Goal: Transaction & Acquisition: Download file/media

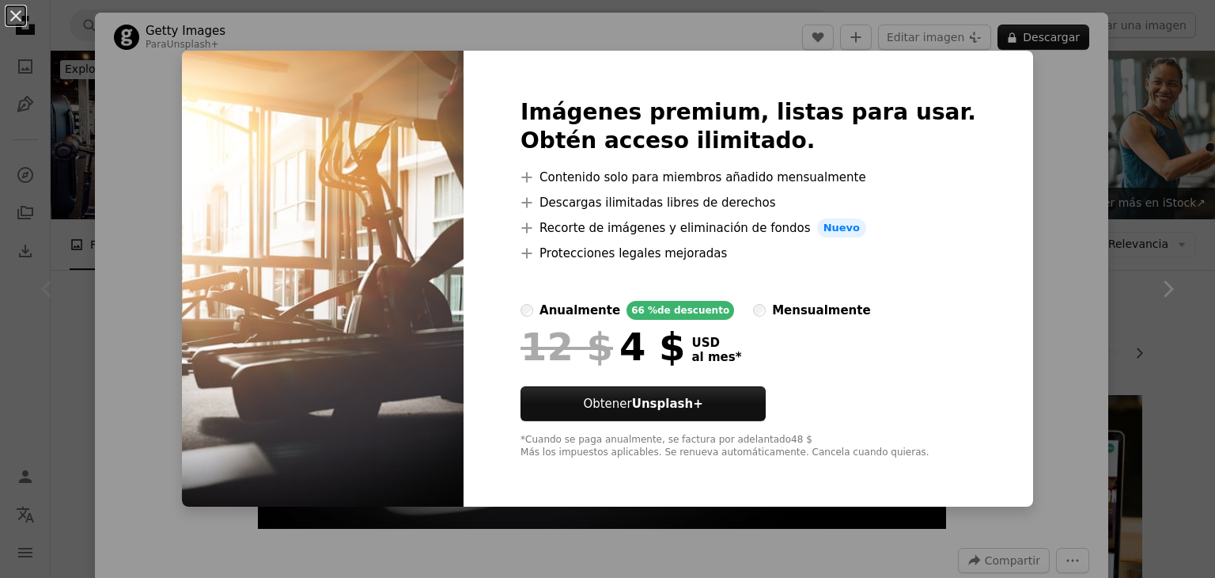
click at [1076, 195] on div "An X shape Imágenes premium, listas para usar. Obtén acceso ilimitado. A plus s…" at bounding box center [607, 289] width 1215 height 578
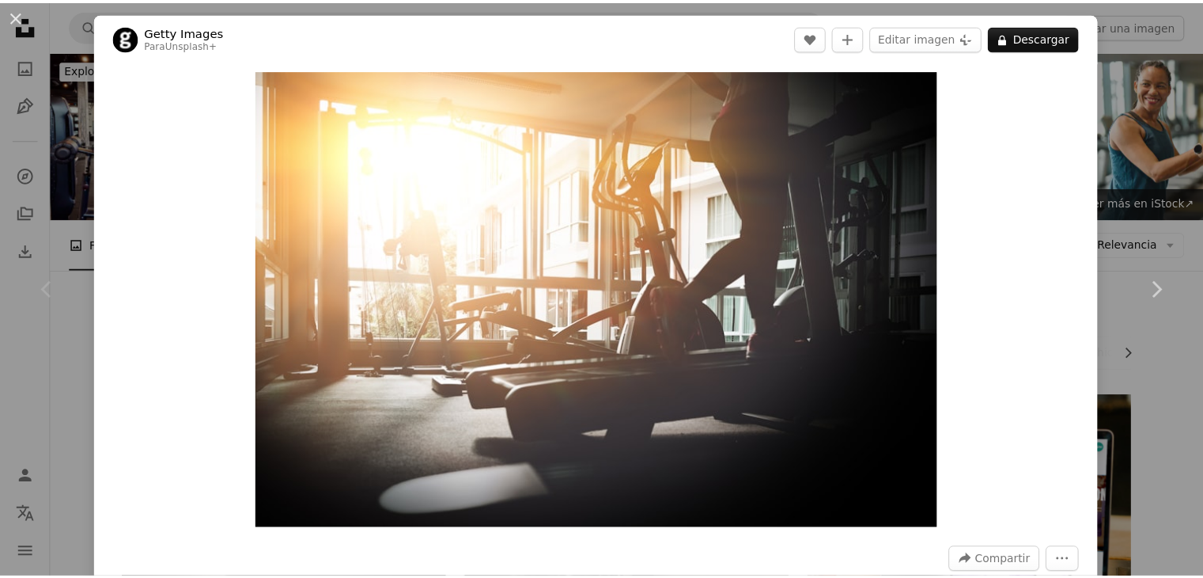
scroll to position [505, 0]
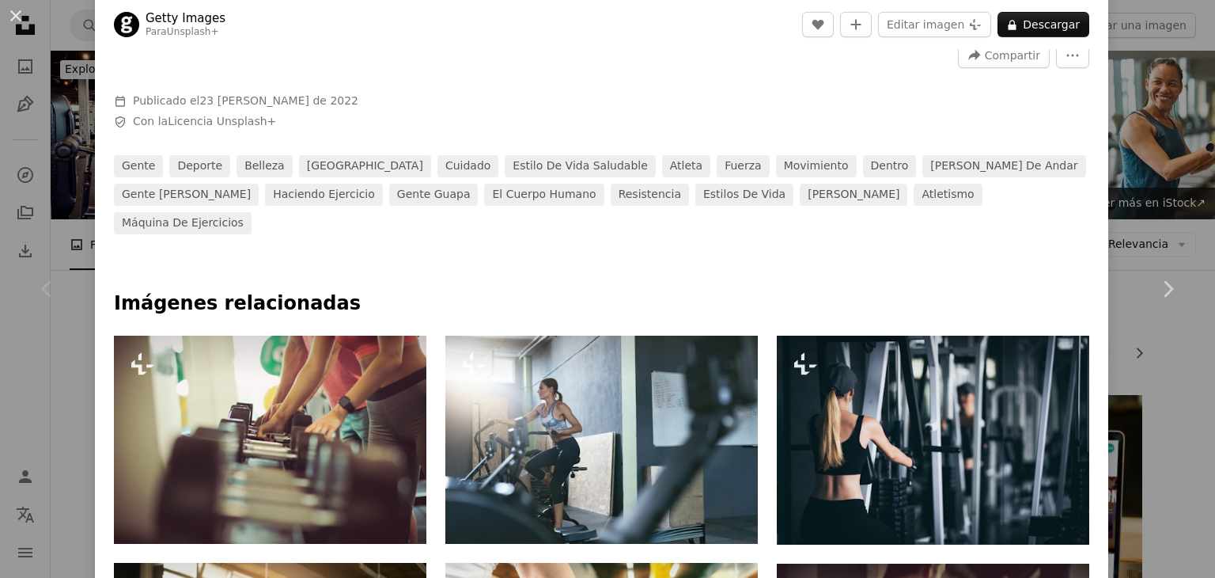
click at [1139, 142] on div "An X shape Chevron left Chevron right Getty Images Para Unsplash+ A heart A plu…" at bounding box center [607, 289] width 1215 height 578
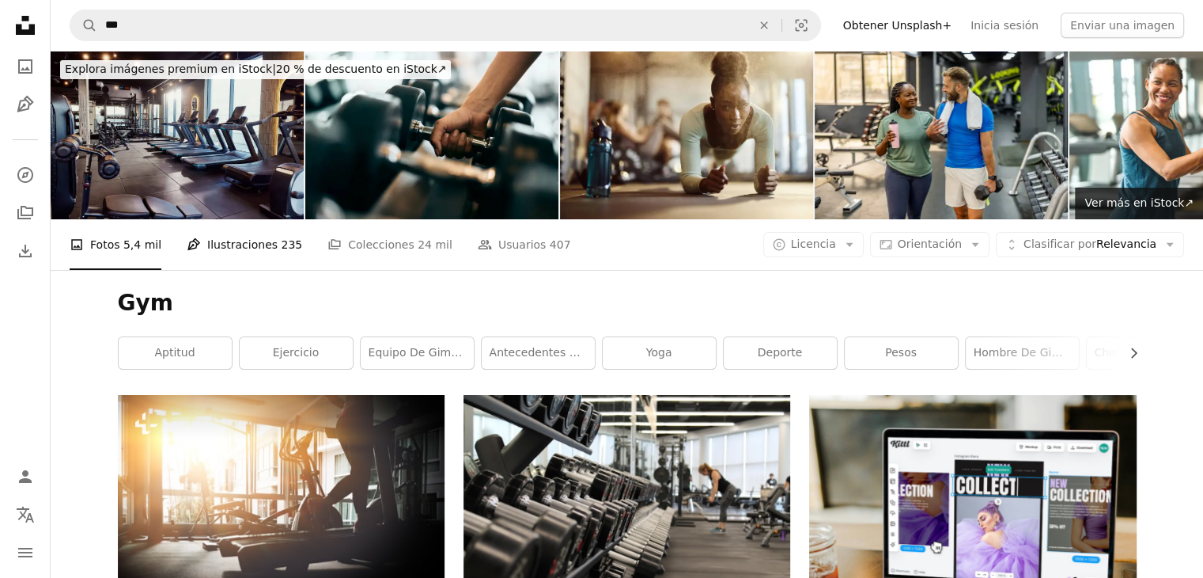
click at [247, 259] on link "Pen Tool Ilustraciones 235" at bounding box center [245, 244] width 116 height 51
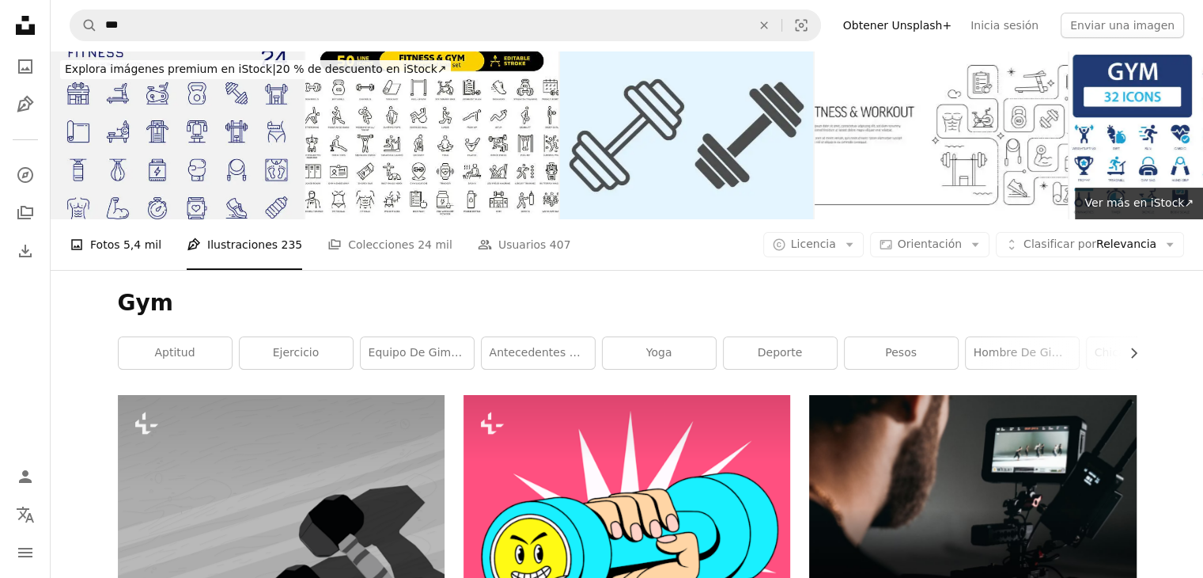
click at [130, 256] on link "A photo Fotos 5,4 mil" at bounding box center [116, 244] width 92 height 51
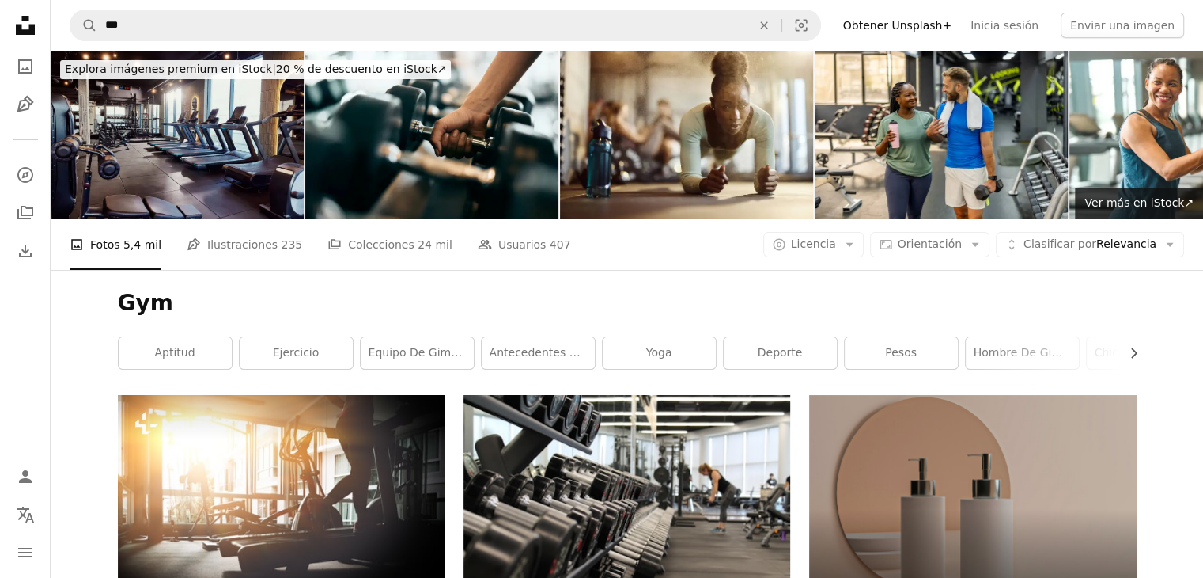
click at [658, 313] on h1 "Gym" at bounding box center [627, 303] width 1019 height 28
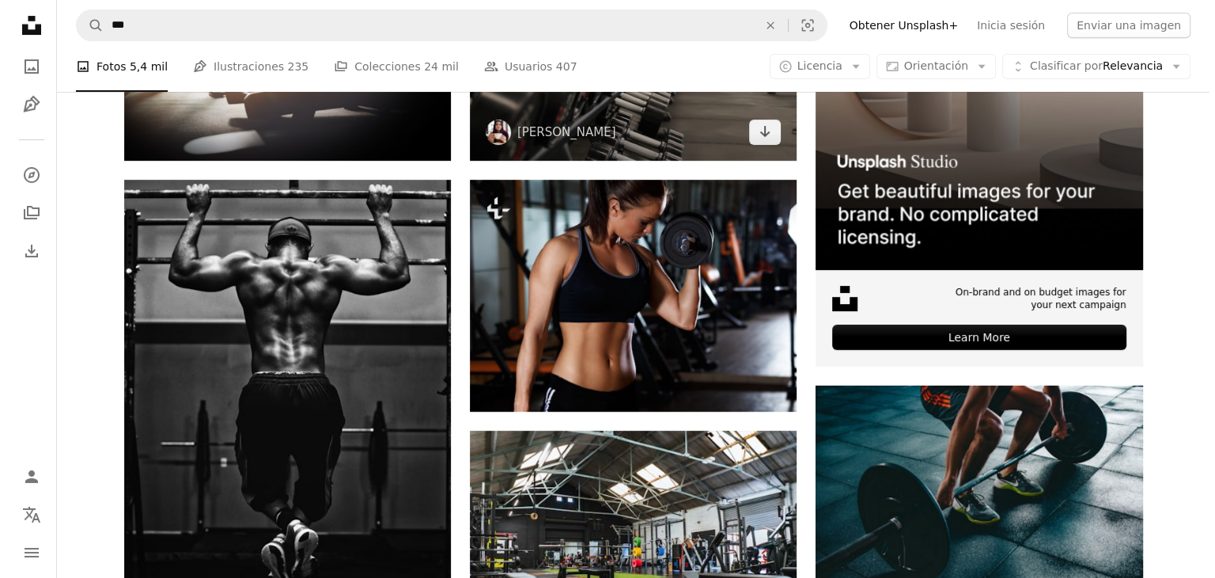
scroll to position [506, 0]
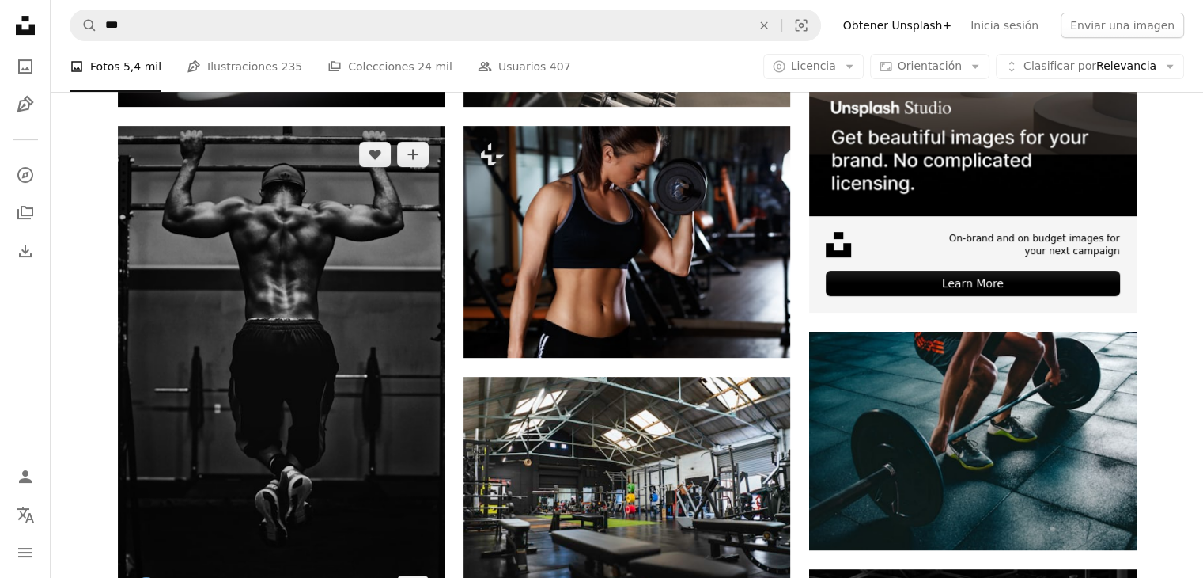
click at [269, 312] on img at bounding box center [281, 371] width 327 height 491
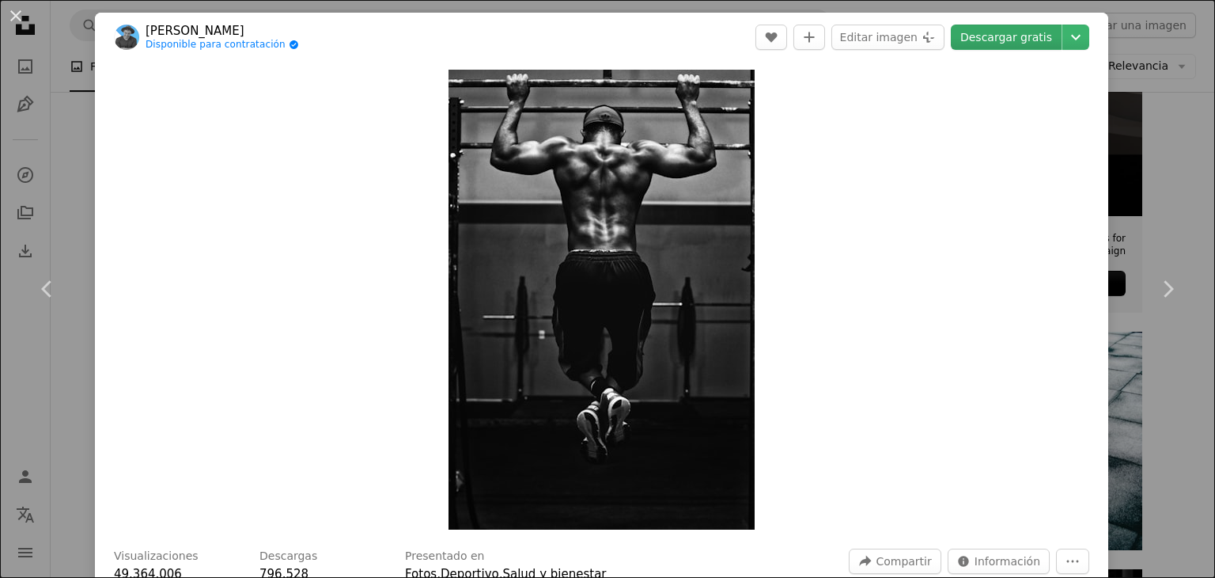
click at [972, 32] on link "Descargar gratis" at bounding box center [1006, 37] width 111 height 25
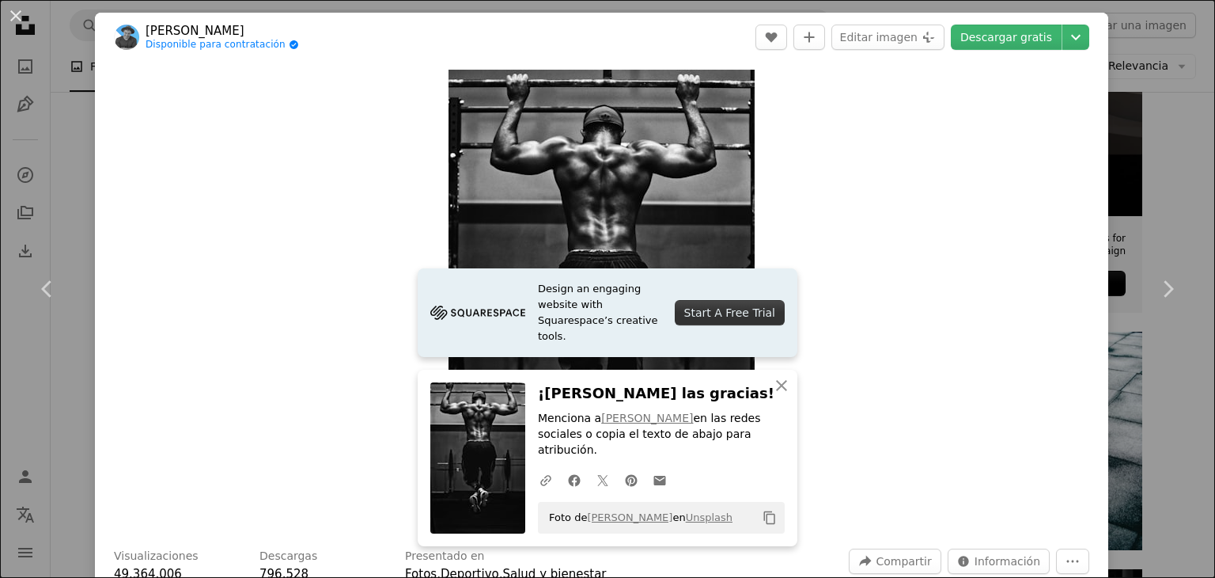
click at [986, 226] on div "Zoom in" at bounding box center [602, 300] width 1014 height 476
click at [772, 395] on icon "An X shape" at bounding box center [781, 385] width 19 height 19
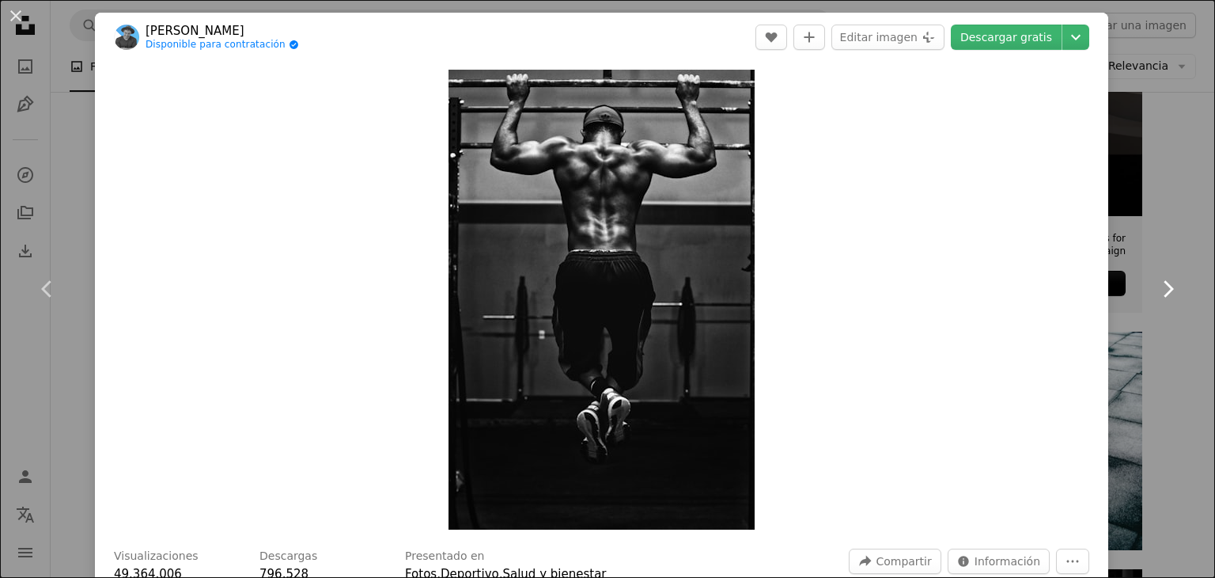
click at [1127, 320] on link "Chevron right" at bounding box center [1167, 289] width 95 height 152
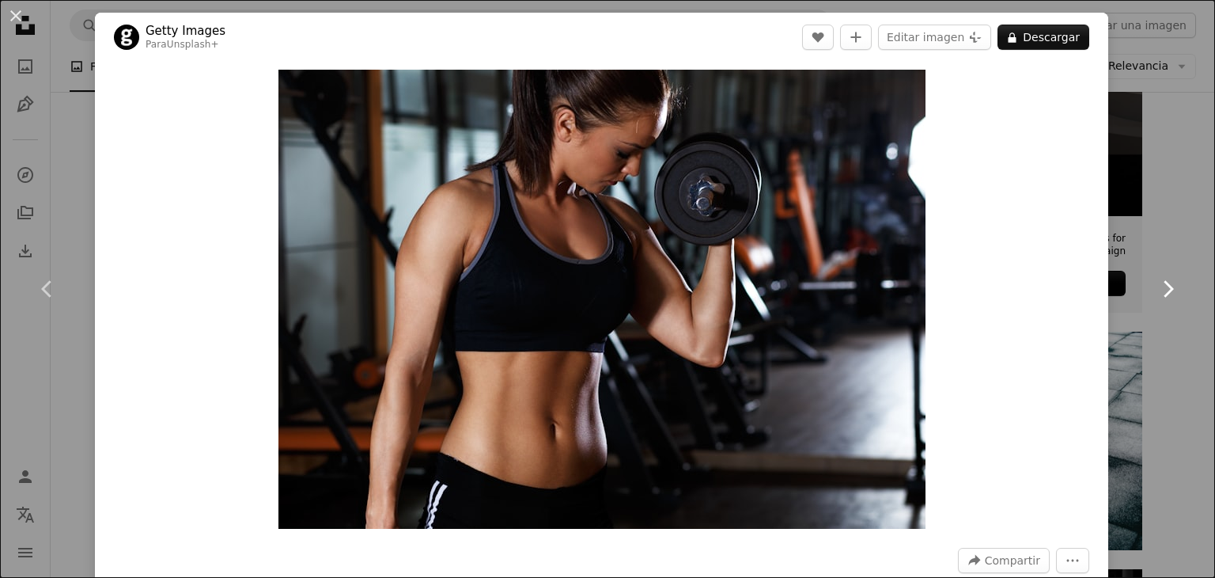
click at [1158, 296] on icon "Chevron right" at bounding box center [1167, 288] width 25 height 25
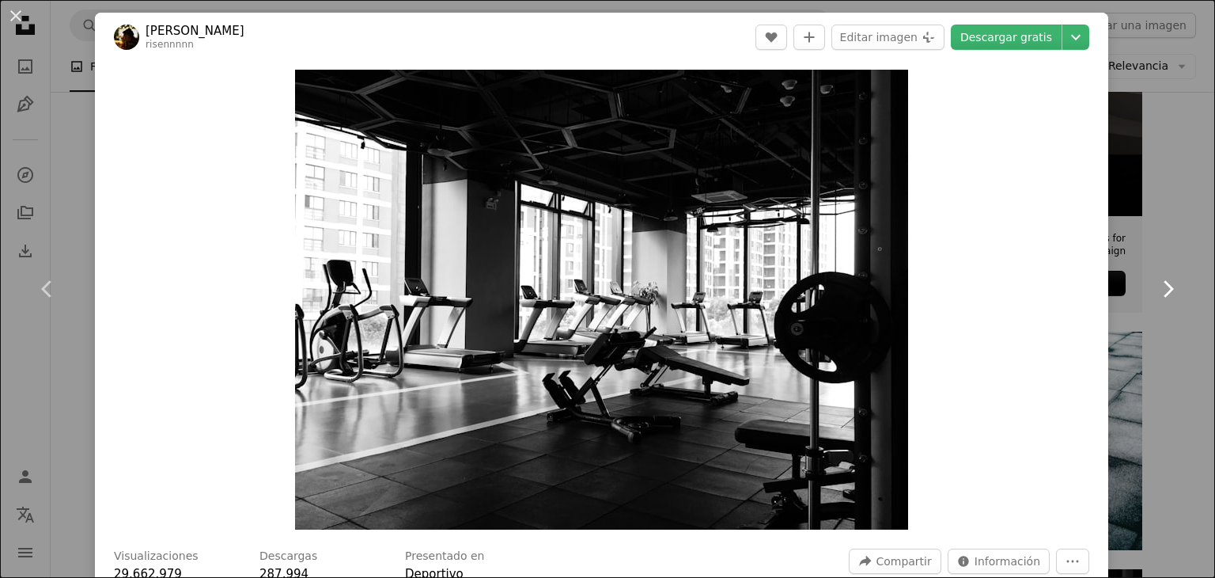
click at [1158, 296] on icon "Chevron right" at bounding box center [1167, 288] width 25 height 25
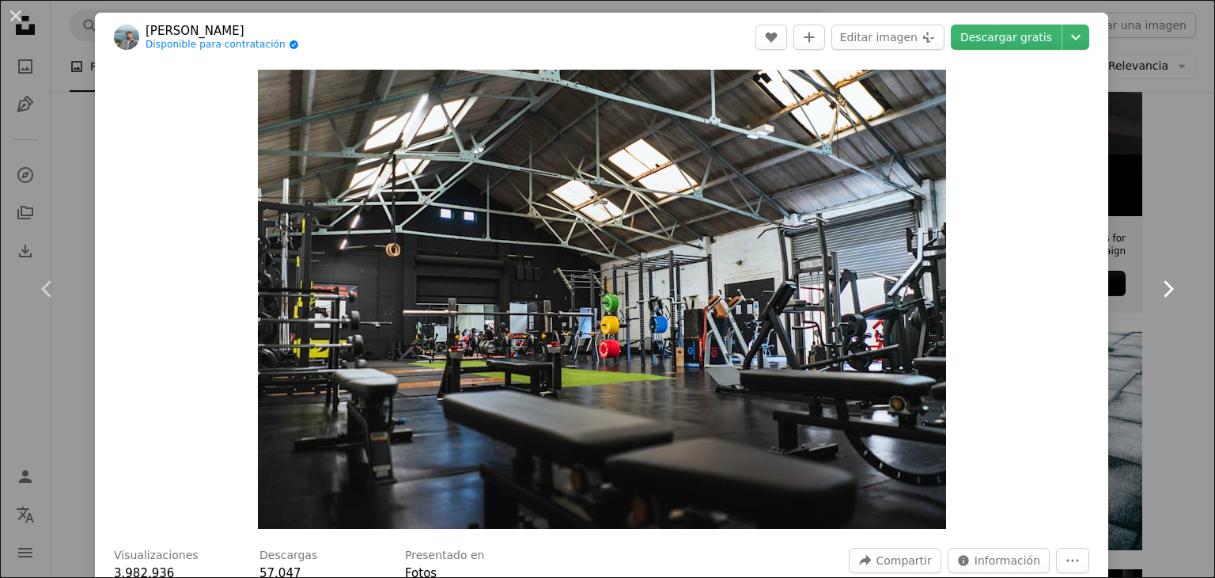
click at [1157, 297] on icon "Chevron right" at bounding box center [1167, 288] width 25 height 25
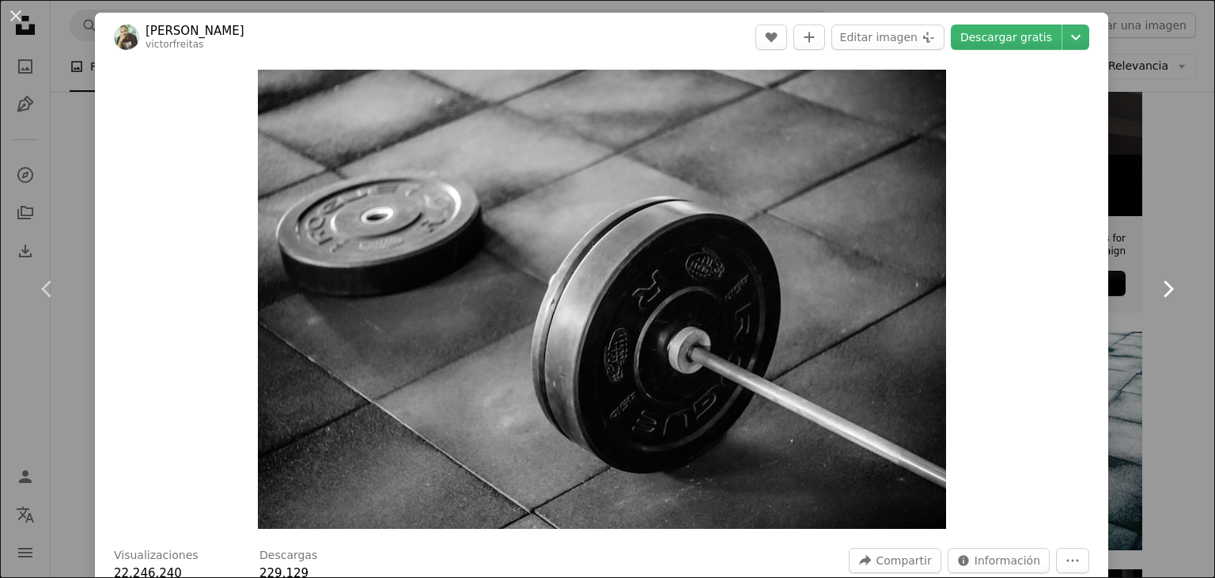
click at [1155, 292] on icon "Chevron right" at bounding box center [1167, 288] width 25 height 25
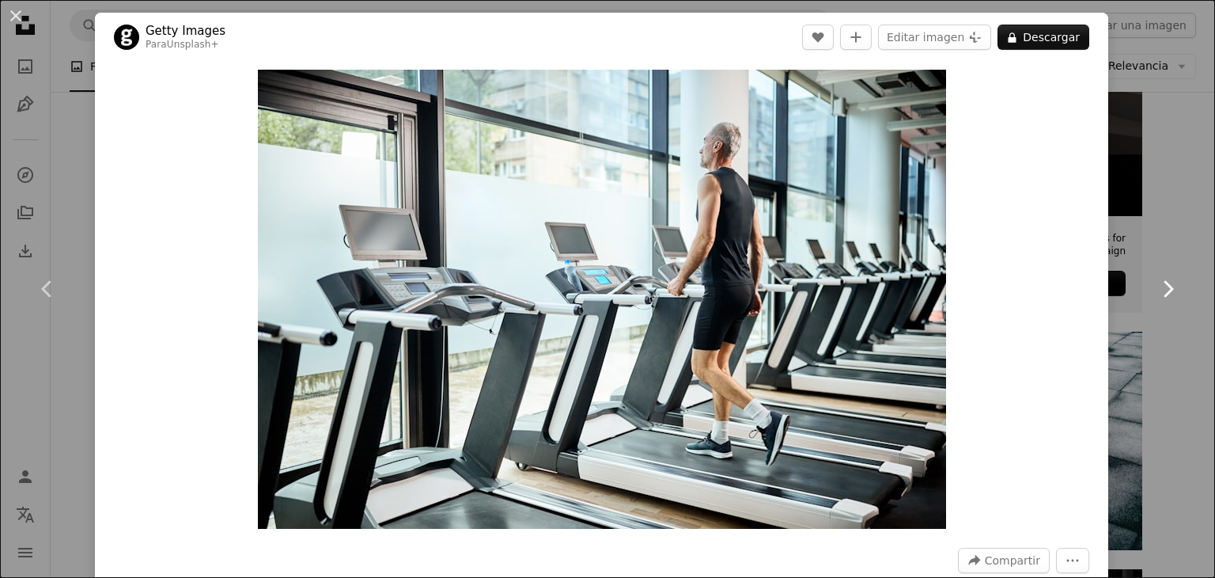
click at [1155, 292] on icon "Chevron right" at bounding box center [1167, 288] width 25 height 25
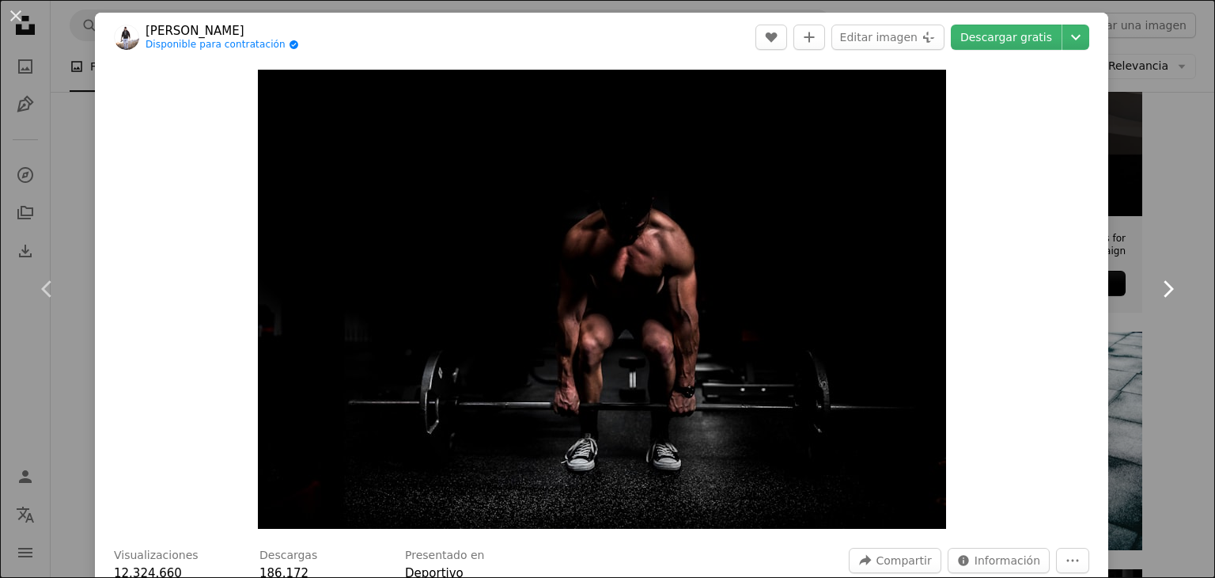
click at [1155, 288] on icon "Chevron right" at bounding box center [1167, 288] width 25 height 25
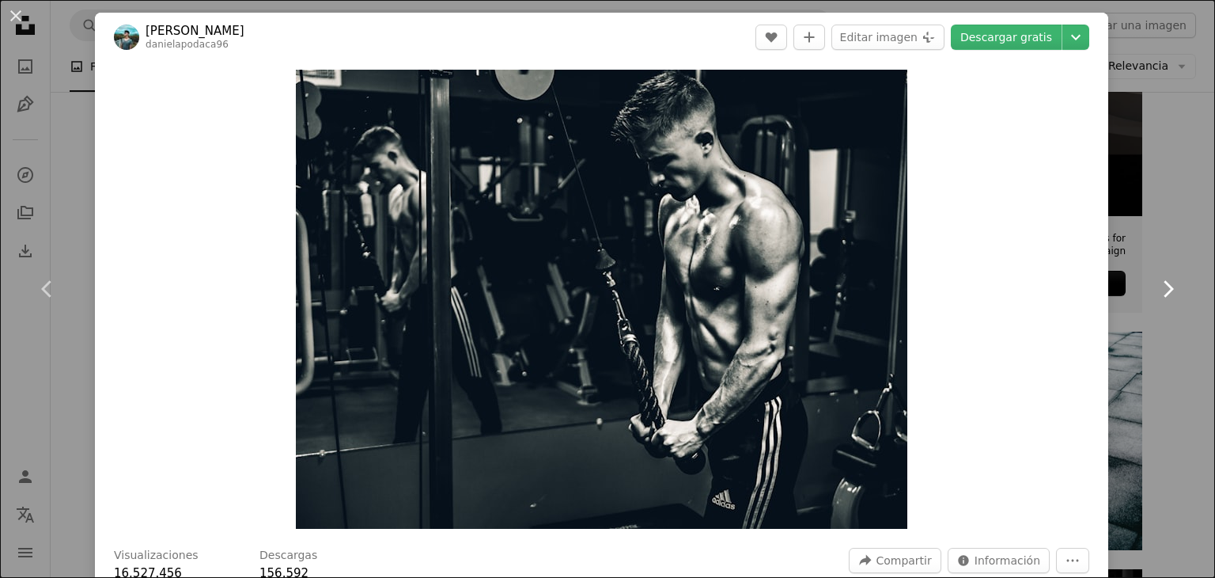
click at [1155, 289] on icon "Chevron right" at bounding box center [1167, 288] width 25 height 25
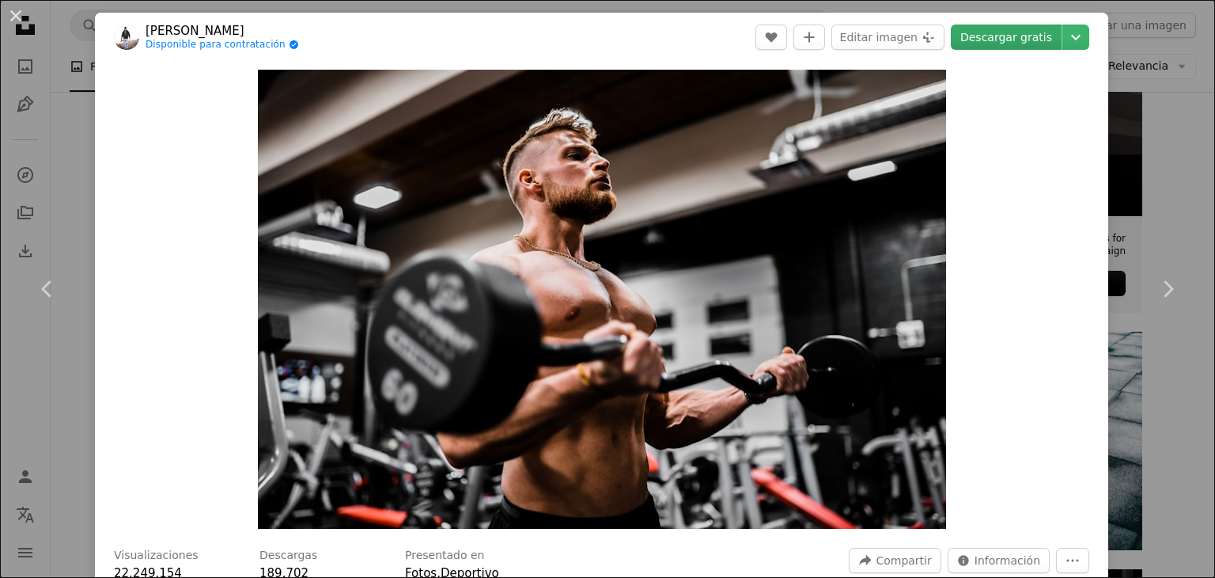
drag, startPoint x: 617, startPoint y: 260, endPoint x: 991, endPoint y: 40, distance: 434.5
click at [991, 40] on link "Descargar gratis" at bounding box center [1006, 37] width 111 height 25
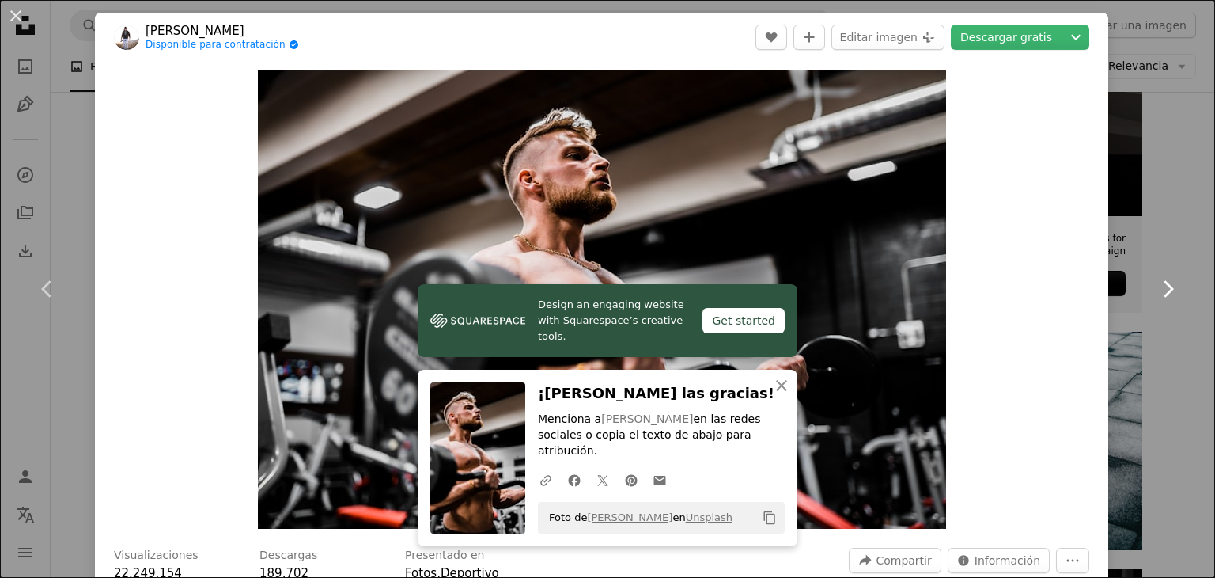
click at [1155, 281] on icon "Chevron right" at bounding box center [1167, 288] width 25 height 25
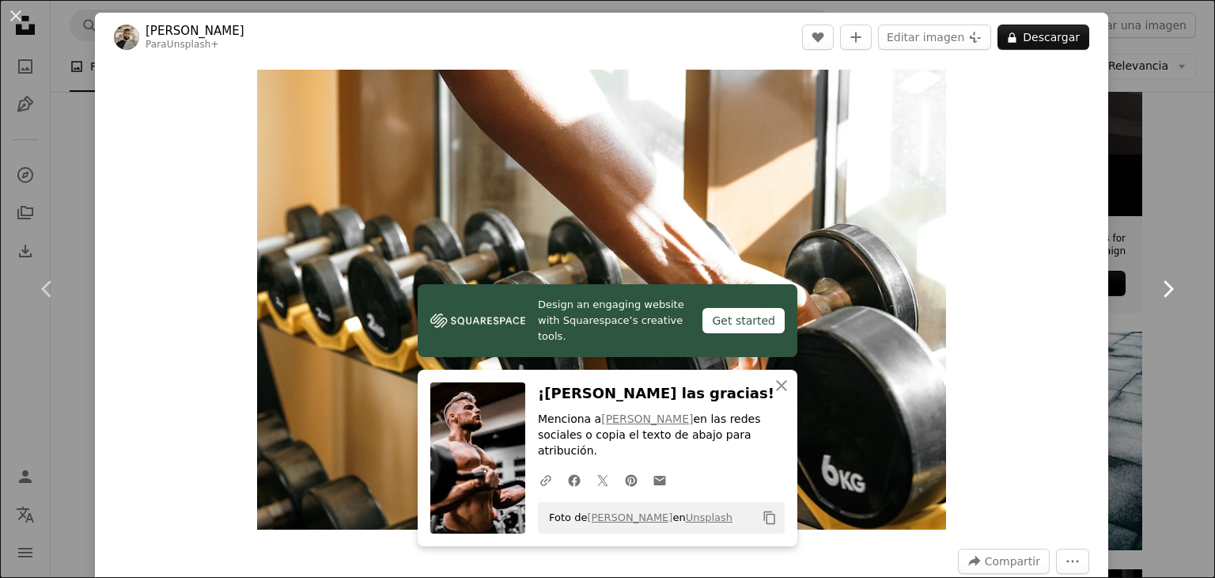
click at [1155, 281] on icon "Chevron right" at bounding box center [1167, 288] width 25 height 25
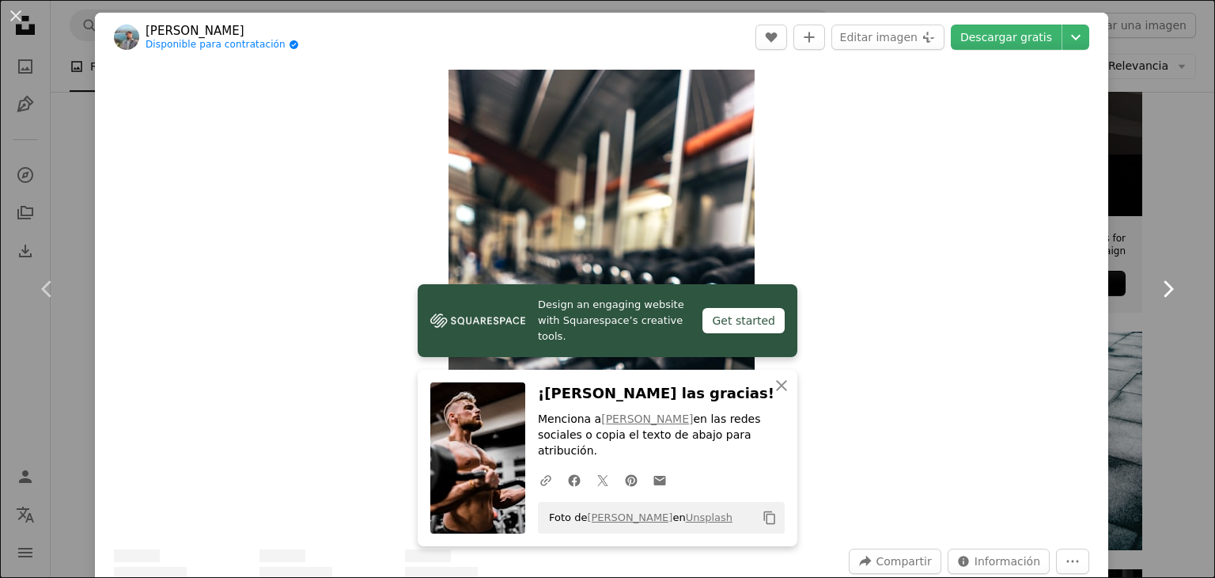
click at [1155, 281] on icon "Chevron right" at bounding box center [1167, 288] width 25 height 25
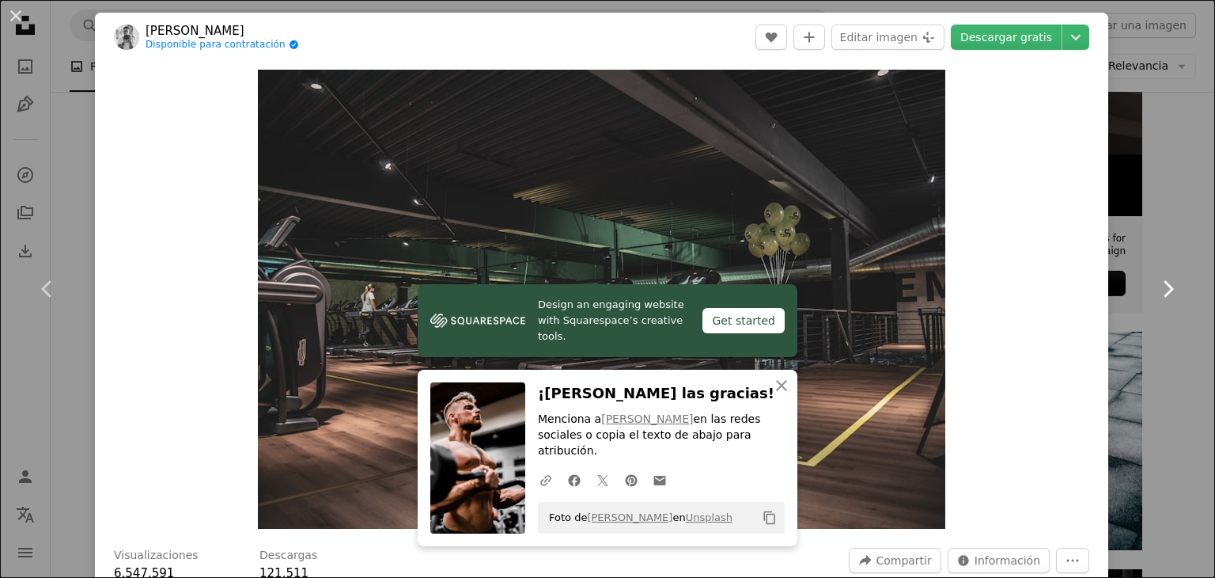
click at [1164, 284] on icon at bounding box center [1169, 288] width 10 height 17
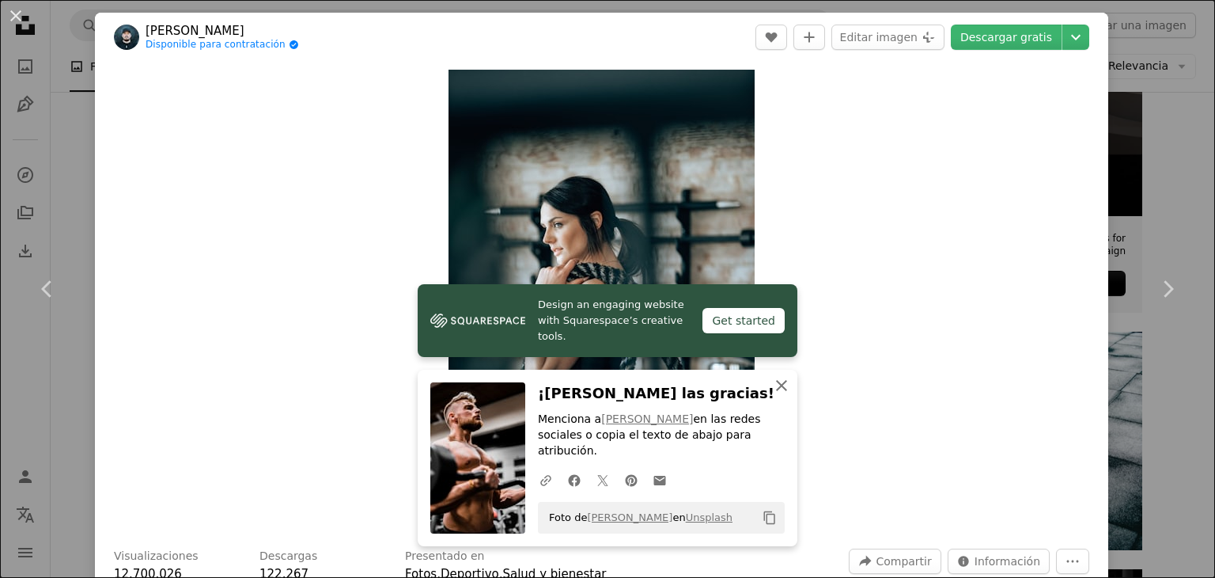
click at [772, 393] on icon "An X shape" at bounding box center [781, 385] width 19 height 19
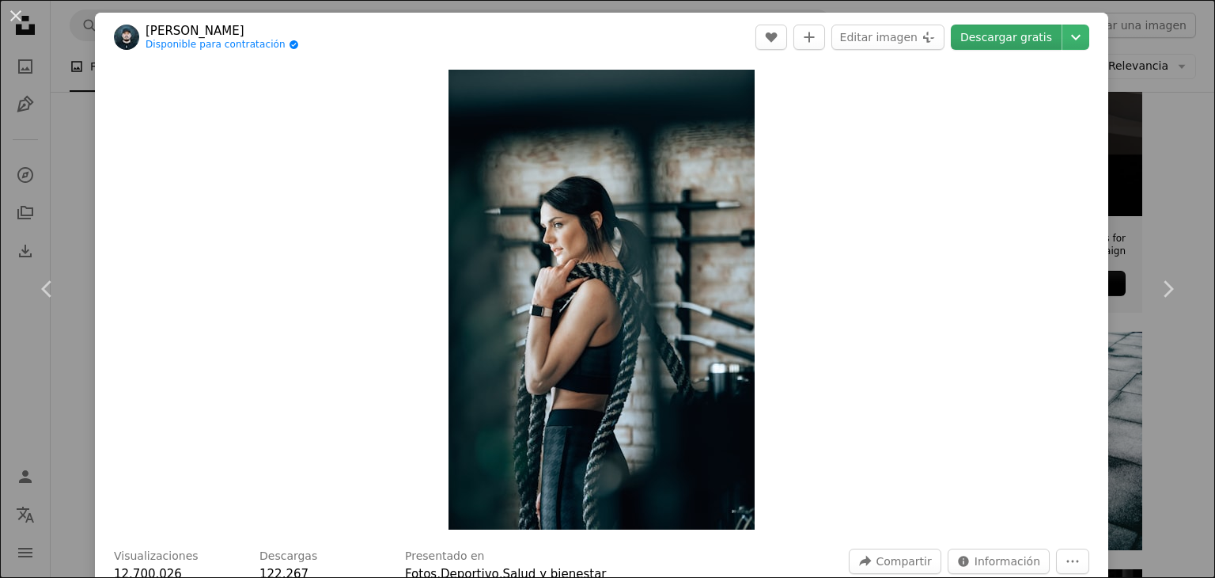
drag, startPoint x: 614, startPoint y: 252, endPoint x: 1013, endPoint y: 35, distance: 454.3
click at [1013, 35] on link "Descargar gratis" at bounding box center [1006, 37] width 111 height 25
